Goal: Task Accomplishment & Management: Manage account settings

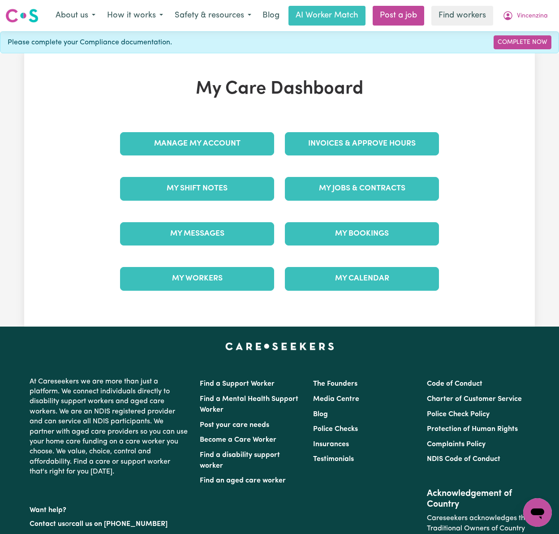
click at [88, 211] on div "My Care Dashboard Manage My Account Invoices & Approve Hours My Shift Notes My …" at bounding box center [279, 189] width 511 height 223
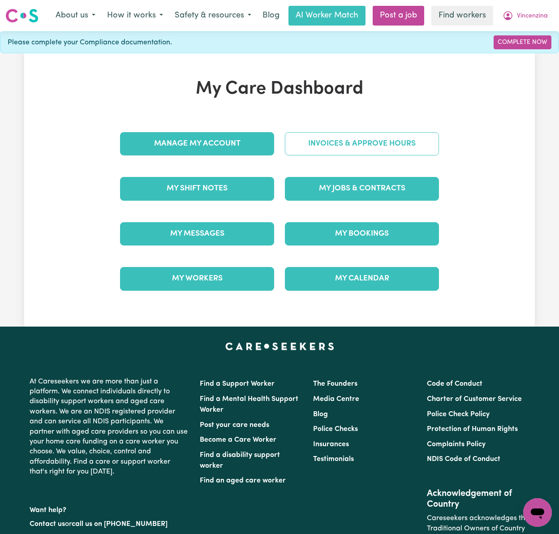
click at [418, 137] on link "Invoices & Approve Hours" at bounding box center [362, 143] width 154 height 23
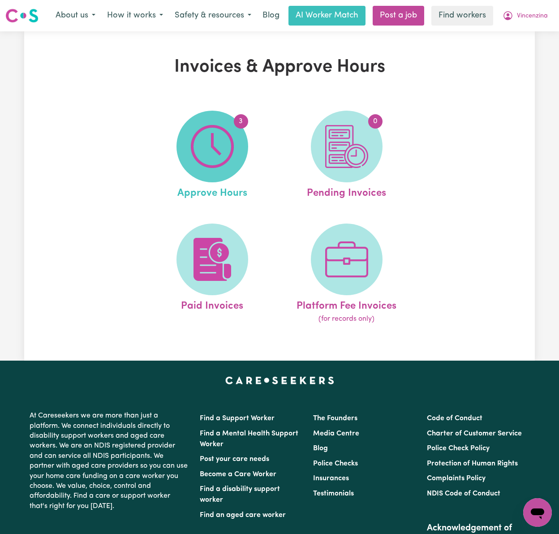
click at [237, 149] on span "3" at bounding box center [212, 147] width 72 height 72
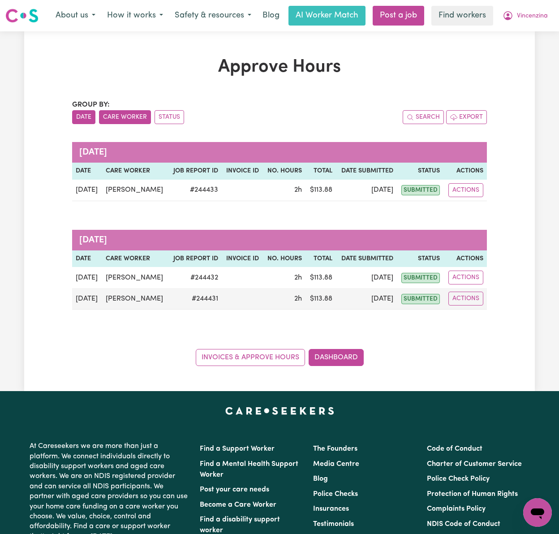
click at [112, 116] on button "Care Worker" at bounding box center [125, 117] width 52 height 14
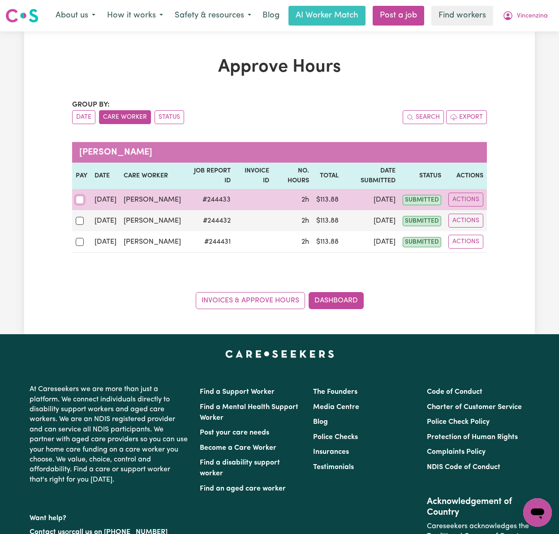
click at [76, 202] on input "checkbox" at bounding box center [80, 200] width 8 height 8
checkbox input "true"
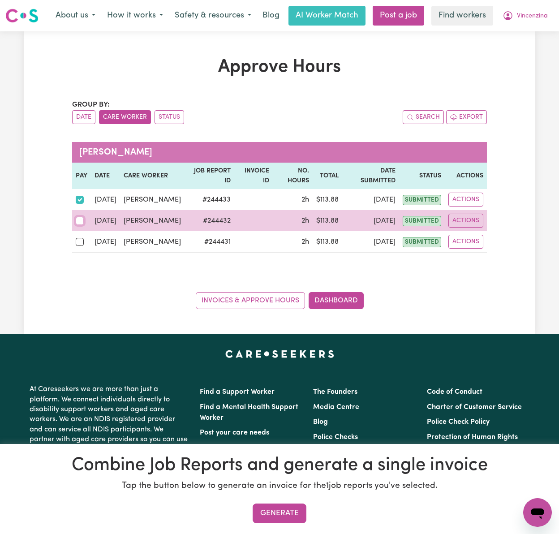
click at [81, 225] on input "checkbox" at bounding box center [80, 221] width 8 height 8
checkbox input "true"
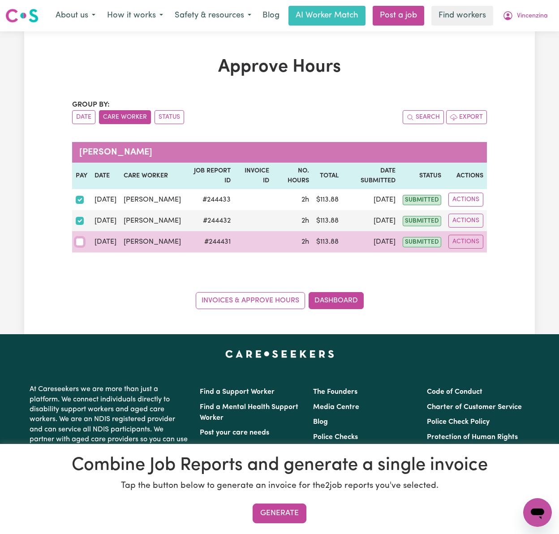
click at [77, 246] on input "checkbox" at bounding box center [80, 242] width 8 height 8
checkbox input "true"
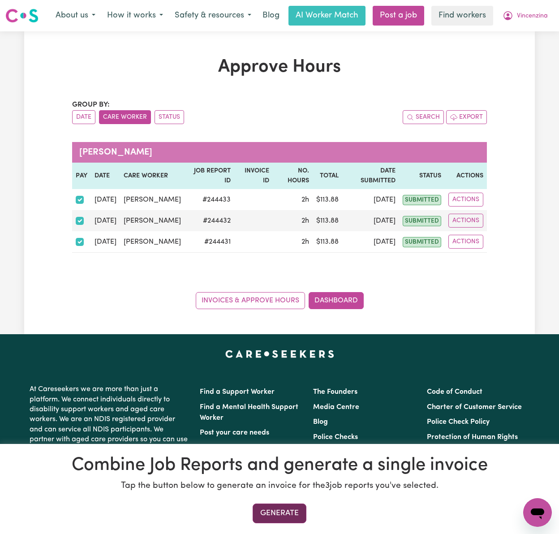
click at [300, 516] on button "Generate" at bounding box center [280, 513] width 54 height 20
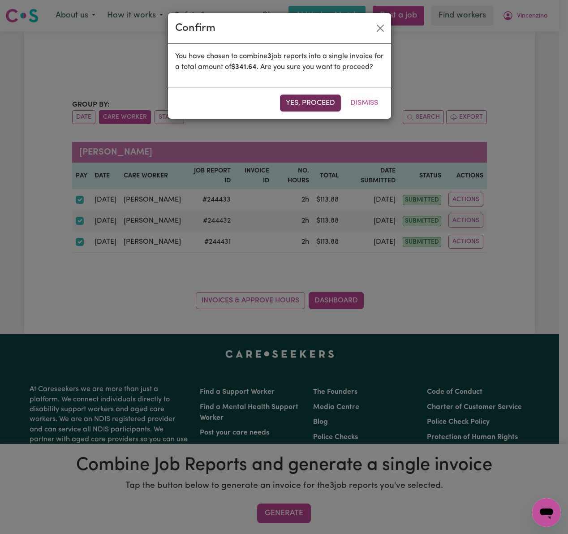
click at [327, 112] on button "Yes, proceed" at bounding box center [310, 102] width 61 height 17
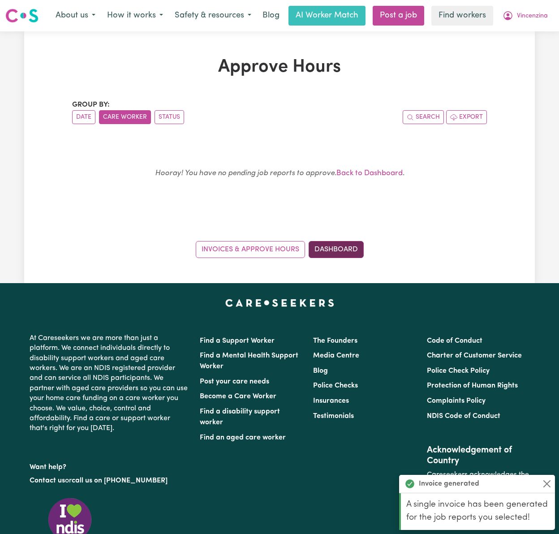
click at [360, 243] on link "Dashboard" at bounding box center [336, 249] width 55 height 17
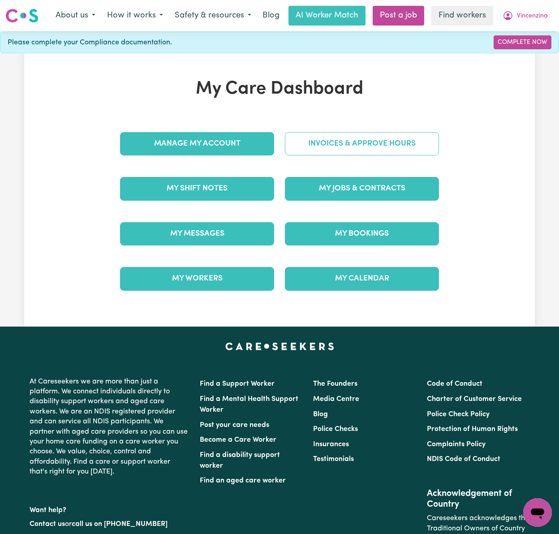
click at [409, 146] on link "Invoices & Approve Hours" at bounding box center [362, 143] width 154 height 23
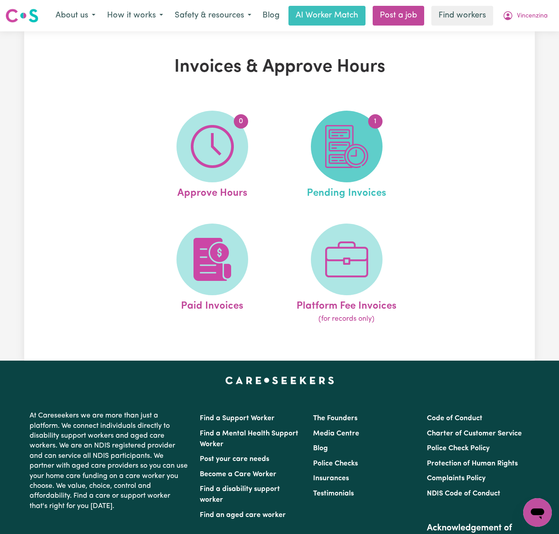
click at [366, 147] on img at bounding box center [346, 146] width 43 height 43
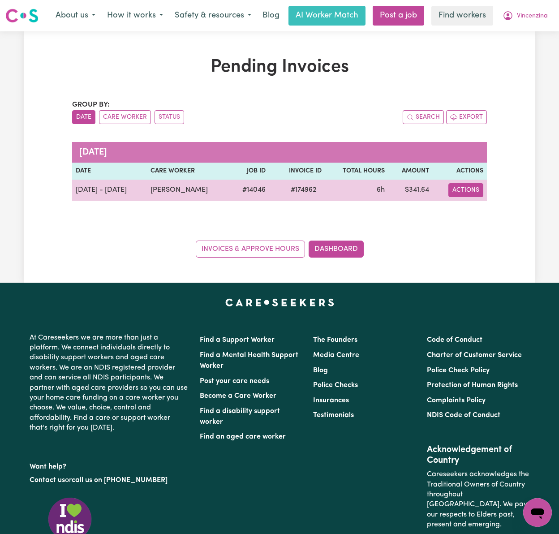
click at [467, 187] on button "Actions" at bounding box center [465, 190] width 35 height 14
click at [479, 208] on link "Download Invoice" at bounding box center [492, 211] width 82 height 18
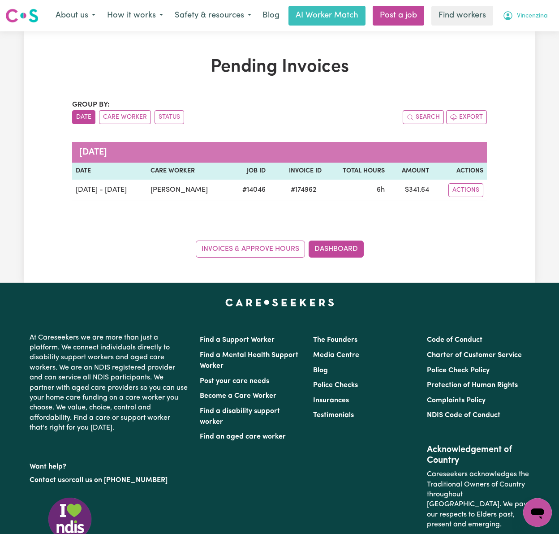
click at [533, 20] on span "Vincenzina" at bounding box center [532, 16] width 31 height 10
drag, startPoint x: 537, startPoint y: 25, endPoint x: 537, endPoint y: 34, distance: 9.4
click at [537, 34] on link "My Dashboard" at bounding box center [517, 34] width 71 height 17
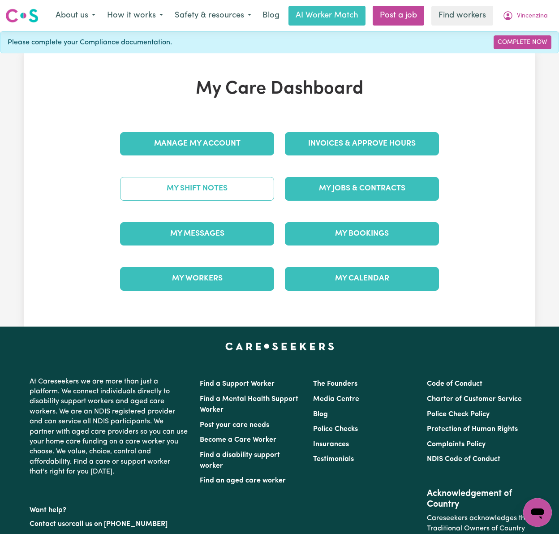
click at [227, 192] on link "My Shift Notes" at bounding box center [197, 188] width 154 height 23
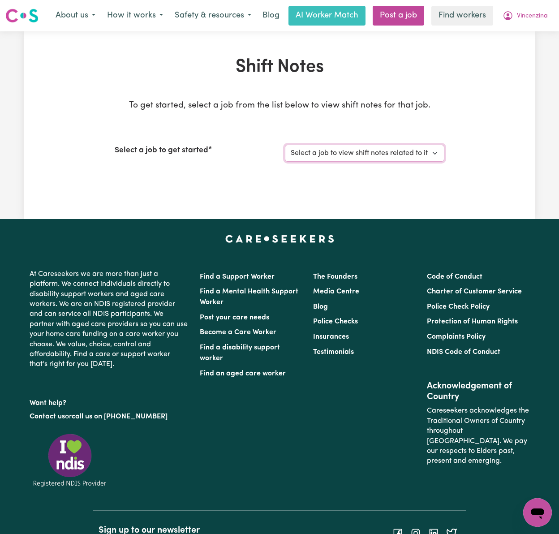
click at [418, 158] on select "Select a job to view shift notes related to it... Female Support Worker Needed …" at bounding box center [364, 153] width 159 height 17
select select "14046"
click at [285, 145] on select "Select a job to view shift notes related to it... Female Support Worker Needed …" at bounding box center [364, 153] width 159 height 17
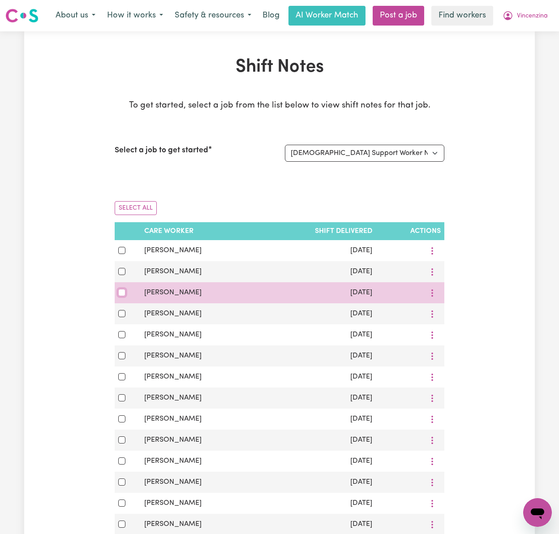
click at [121, 295] on input "checkbox" at bounding box center [121, 292] width 7 height 7
checkbox input "true"
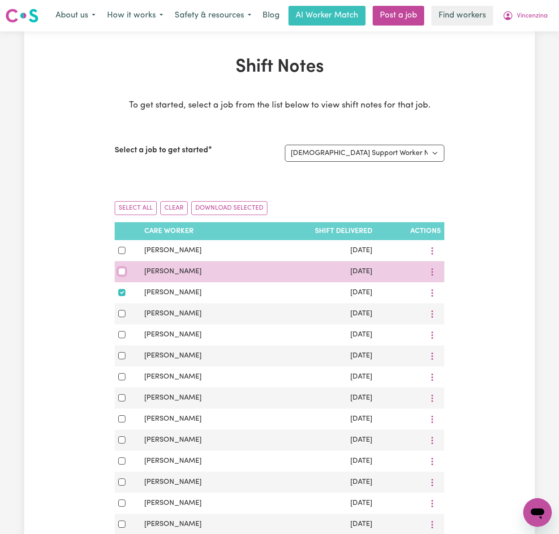
click at [120, 271] on input "checkbox" at bounding box center [121, 271] width 7 height 7
checkbox input "true"
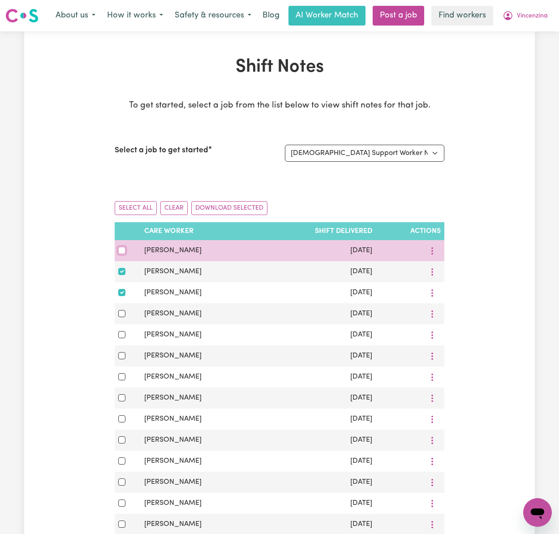
click at [121, 248] on input "checkbox" at bounding box center [121, 250] width 7 height 7
checkbox input "true"
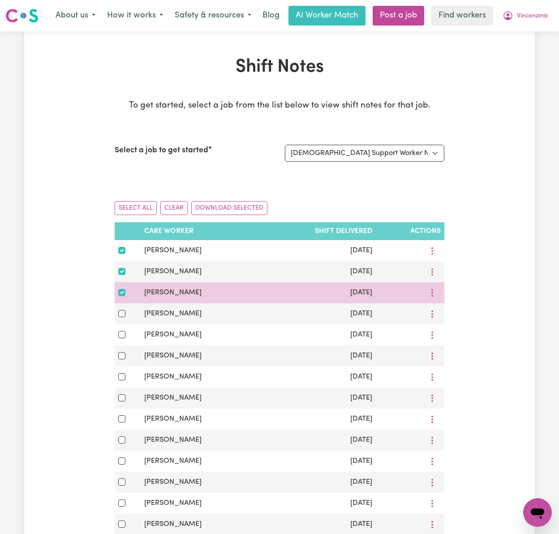
drag, startPoint x: 140, startPoint y: 292, endPoint x: 202, endPoint y: 291, distance: 61.4
click at [202, 291] on tr "Maram Alhilali Sep 23, 2025" at bounding box center [280, 292] width 330 height 21
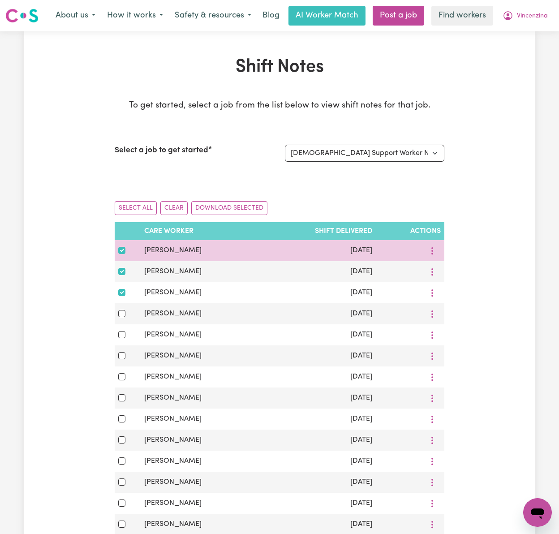
copy tr "Maram Alhilali"
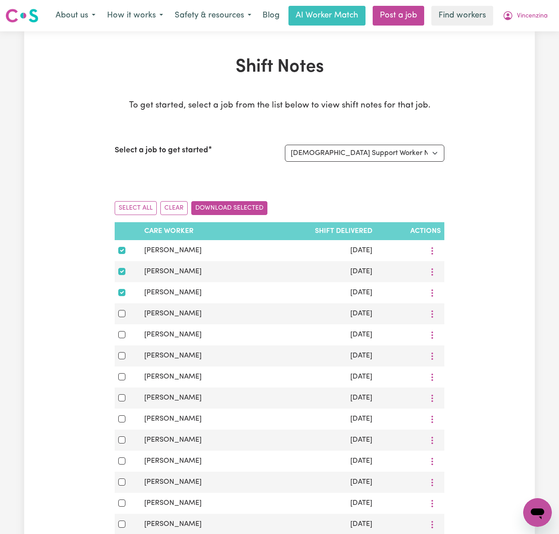
click at [243, 207] on button "Download Selected" at bounding box center [229, 208] width 76 height 14
click at [536, 13] on span "Vincenzina" at bounding box center [532, 16] width 31 height 10
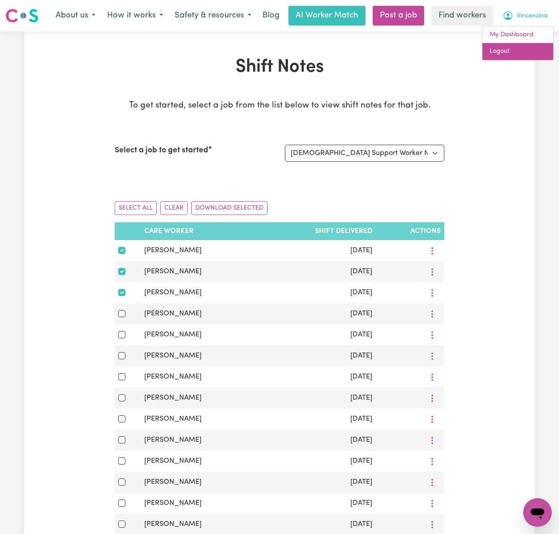
click at [535, 49] on link "Logout" at bounding box center [517, 51] width 71 height 17
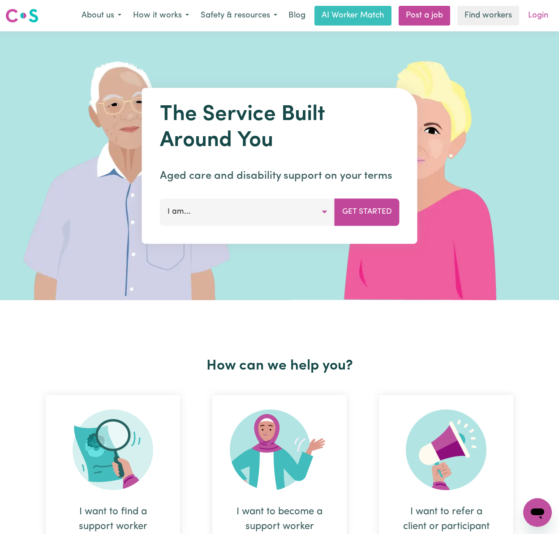
click at [537, 7] on link "Login" at bounding box center [538, 16] width 31 height 20
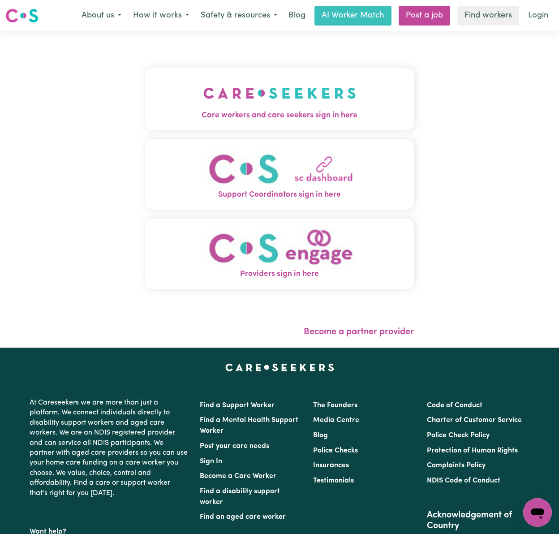
drag, startPoint x: 167, startPoint y: 82, endPoint x: 180, endPoint y: 105, distance: 26.1
click at [167, 83] on button "Care workers and care seekers sign in here" at bounding box center [279, 99] width 269 height 63
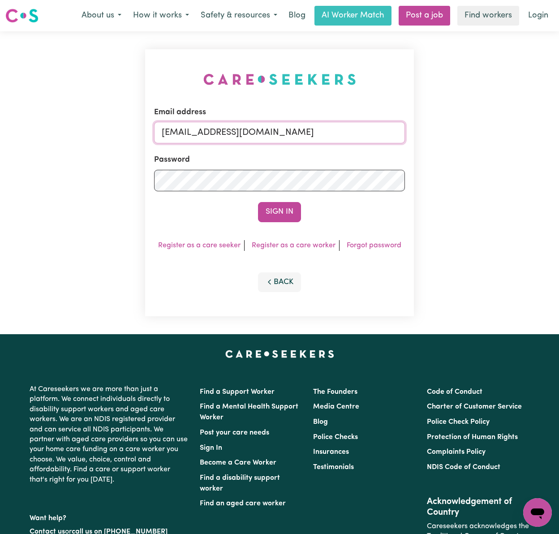
drag, startPoint x: 268, startPoint y: 130, endPoint x: 271, endPoint y: 135, distance: 5.8
click at [268, 130] on input "gellyn@careseekers.com.au" at bounding box center [279, 132] width 251 height 21
drag, startPoint x: 208, startPoint y: 128, endPoint x: 484, endPoint y: 132, distance: 276.3
click at [484, 132] on div "Email address superuser~BrianButlerLW@careseekers.com.au Password Sign In Regis…" at bounding box center [279, 182] width 559 height 303
type input "superuser~DeniseMCA@careseekers.com.au"
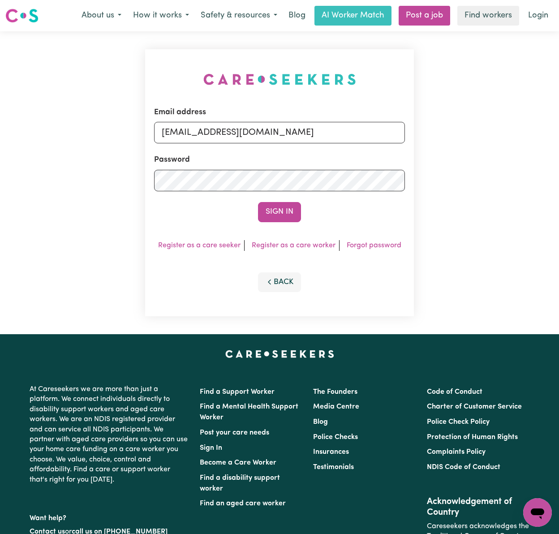
click at [258, 202] on button "Sign In" at bounding box center [279, 212] width 43 height 20
